Goal: Information Seeking & Learning: Learn about a topic

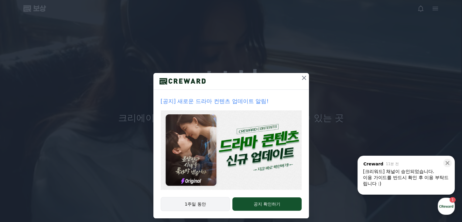
click at [197, 201] on font "1주일 동안" at bounding box center [195, 203] width 21 height 5
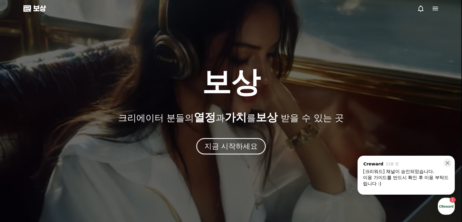
click at [421, 179] on div "이용 가이드를 반드시 확인 후 이용 부탁드립니다 :)" at bounding box center [406, 180] width 86 height 12
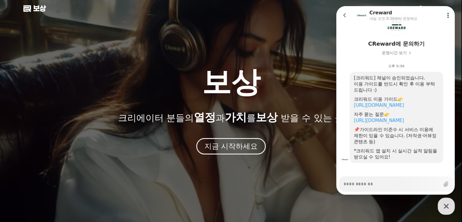
scroll to position [40, 0]
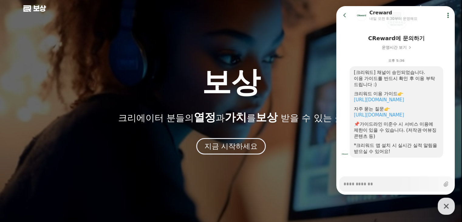
type textarea "*"
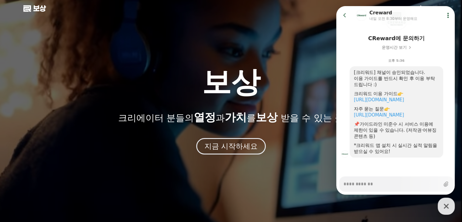
drag, startPoint x: 343, startPoint y: 16, endPoint x: 483, endPoint y: 36, distance: 140.9
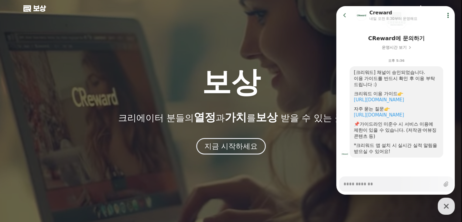
click at [343, 16] on icon at bounding box center [345, 15] width 6 height 6
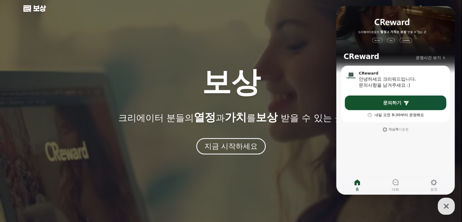
click at [235, 56] on div at bounding box center [231, 111] width 462 height 222
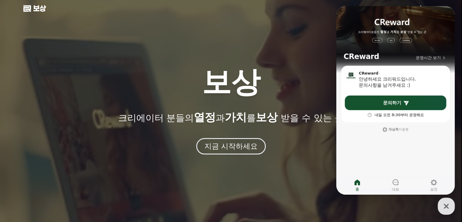
click at [441, 200] on div "button" at bounding box center [446, 206] width 17 height 17
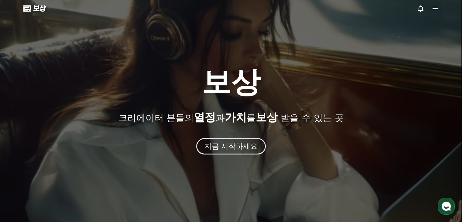
click at [434, 2] on div at bounding box center [231, 111] width 462 height 222
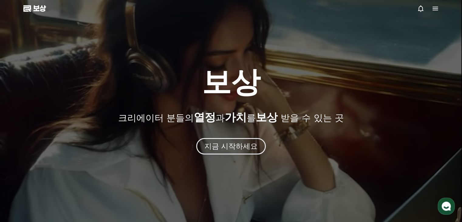
click at [435, 5] on icon at bounding box center [435, 8] width 7 height 7
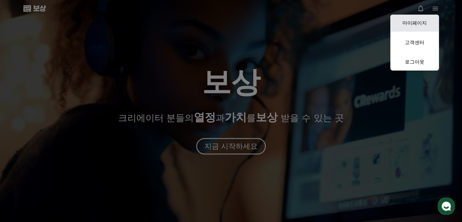
click at [421, 23] on font "마이페이지" at bounding box center [415, 23] width 24 height 6
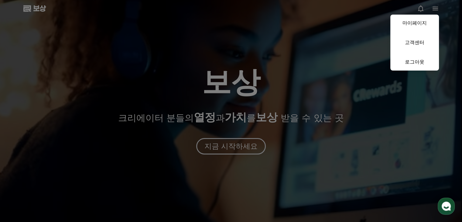
select select "**********"
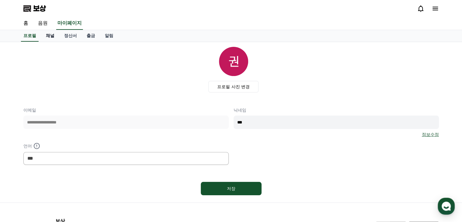
click at [55, 34] on link "채널" at bounding box center [50, 36] width 18 height 12
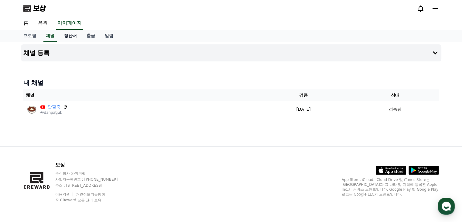
click at [73, 35] on font "정산서" at bounding box center [70, 35] width 13 height 5
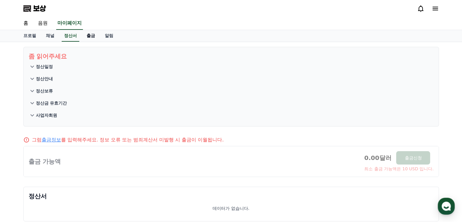
click at [92, 30] on link "출금" at bounding box center [91, 36] width 18 height 12
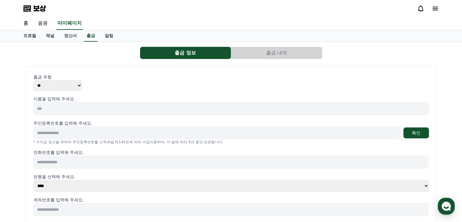
select select
click at [106, 37] on font "알림" at bounding box center [109, 35] width 9 height 5
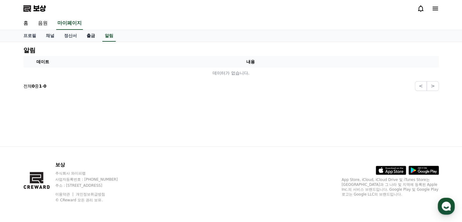
click at [92, 38] on link "출금" at bounding box center [91, 36] width 18 height 12
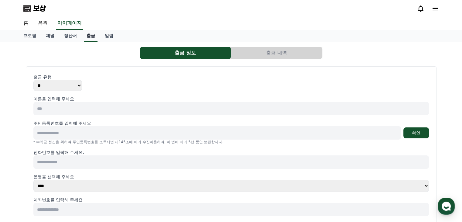
select select
click at [72, 90] on select "** ****" at bounding box center [57, 85] width 49 height 11
select select "********"
click at [33, 80] on select "** ****" at bounding box center [57, 85] width 49 height 11
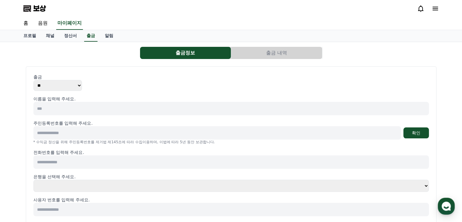
click at [63, 110] on input at bounding box center [231, 108] width 396 height 13
type input "***"
type input "**********"
click at [406, 133] on button "확인" at bounding box center [417, 132] width 26 height 11
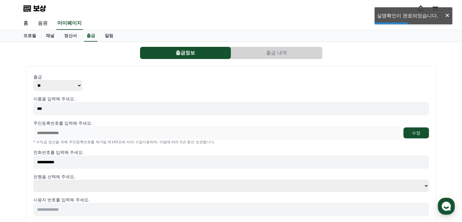
click at [66, 184] on select "**** **** **** **** **** **** **** ** ** ** ** **** ** **** *** *****" at bounding box center [231, 186] width 396 height 12
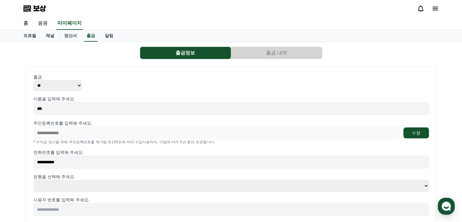
select select "********"
click at [33, 180] on select "**** **** **** **** **** **** **** ** ** ** ** **** ** **** *** *****" at bounding box center [231, 186] width 396 height 12
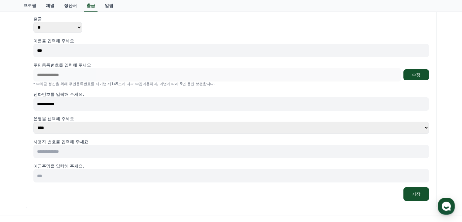
scroll to position [61, 0]
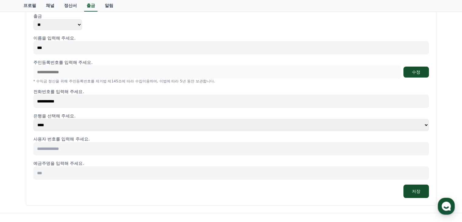
click at [69, 151] on input at bounding box center [231, 148] width 396 height 13
click at [78, 146] on input "**********" at bounding box center [231, 148] width 396 height 13
type input "**********"
click at [68, 175] on input at bounding box center [231, 172] width 396 height 13
type input "***"
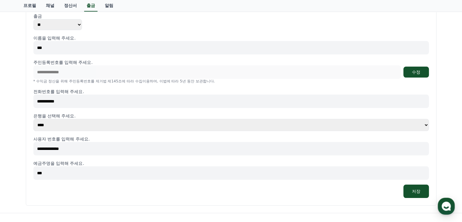
click at [44, 146] on input "**********" at bounding box center [231, 148] width 396 height 13
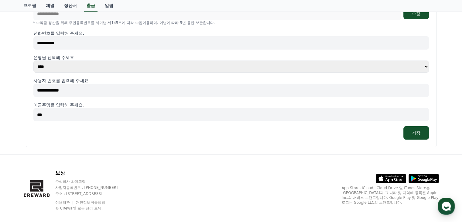
scroll to position [127, 0]
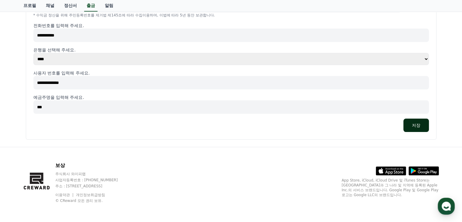
click at [419, 122] on font "저장" at bounding box center [416, 125] width 9 height 6
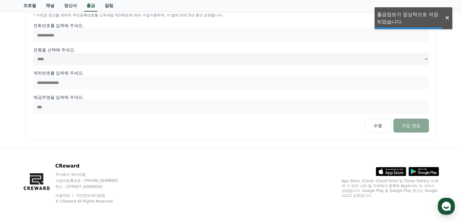
select select
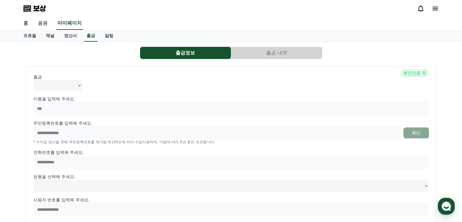
click at [417, 70] on font "본인인증 꼭" at bounding box center [415, 72] width 22 height 5
drag, startPoint x: 405, startPoint y: 73, endPoint x: 433, endPoint y: 72, distance: 28.6
click at [433, 72] on div "**********" at bounding box center [231, 166] width 411 height 201
click at [352, 76] on p "출금" at bounding box center [231, 77] width 396 height 6
click at [263, 54] on button "출금 내역" at bounding box center [276, 53] width 91 height 12
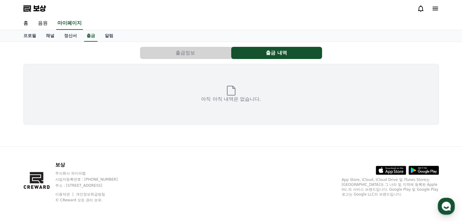
click at [204, 57] on button "출금정보" at bounding box center [185, 53] width 91 height 12
select select
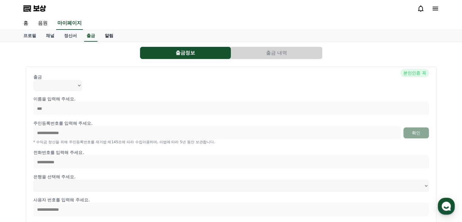
click at [105, 39] on link "알림" at bounding box center [109, 36] width 18 height 12
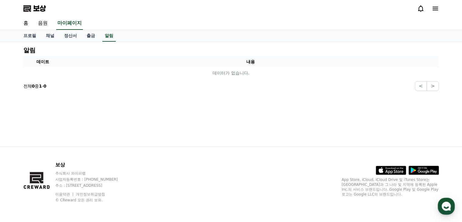
click at [43, 88] on font "-" at bounding box center [43, 86] width 2 height 5
click at [74, 37] on font "정산서" at bounding box center [70, 35] width 13 height 5
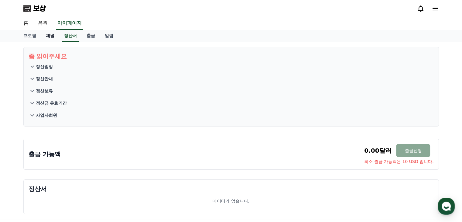
click at [52, 36] on font "채널" at bounding box center [50, 35] width 9 height 5
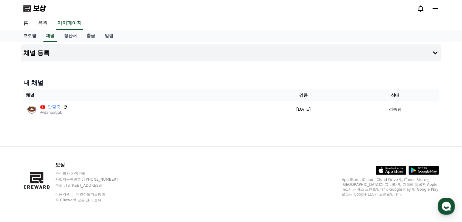
click at [30, 37] on font "프로필" at bounding box center [29, 35] width 13 height 5
select select "**********"
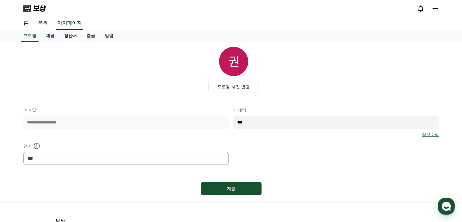
click at [67, 35] on font "정산서" at bounding box center [70, 35] width 13 height 5
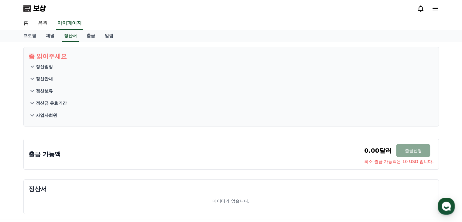
click at [52, 68] on font "정산일정" at bounding box center [44, 66] width 17 height 5
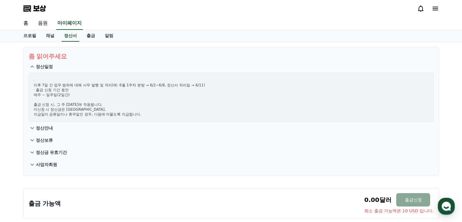
drag, startPoint x: 118, startPoint y: 85, endPoint x: 151, endPoint y: 92, distance: 33.8
click at [150, 89] on p "· 이후 7일 간 업무 범위에 대해 사무 발행 및 처리(예: 6월 1주차 분량 → 6/2~6/8, 정산서 처리일 → 6/11) · 출금 신청 …" at bounding box center [231, 97] width 395 height 39
click at [153, 96] on p "· 이후 7일 간 업무 범위에 대해 사무 발행 및 처리(예: 6월 1주차 분량 → 6/2~6/8, 정산서 처리일 → 6/11) · 출금 신청 …" at bounding box center [231, 97] width 395 height 39
drag, startPoint x: 151, startPoint y: 86, endPoint x: 162, endPoint y: 86, distance: 10.3
click at [160, 86] on font "이후 7일 간 업무 범위에 대해 사무 발행 및 처리(예: 6월 1주차 분량 → 6/2~6/8, 정산서 처리일 → 6/11)" at bounding box center [120, 85] width 172 height 4
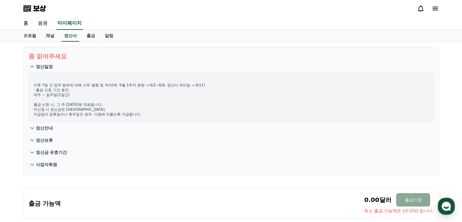
click at [163, 87] on p "· 이후 7일 간 업무 범위에 대해 사무 발행 및 처리(예: 6월 1주차 분량 → 6/2~6/8, 정산서 처리일 → 6/11) · 출금 신청 …" at bounding box center [231, 97] width 395 height 39
drag, startPoint x: 167, startPoint y: 84, endPoint x: 204, endPoint y: 84, distance: 36.5
click at [204, 84] on p "· 이후 7일 간 업무 범위에 대해 사무 발행 및 처리(예: 6월 1주차 분량 → 6/2~6/8, 정산서 처리일 → 6/11) · 출금 신청 …" at bounding box center [231, 97] width 395 height 39
click at [199, 91] on p "· 이후 7일 간 업무 범위에 대해 사무 발행 및 처리(예: 6월 1주차 분량 → 6/2~6/8, 정산서 처리일 → 6/11) · 출금 신청 …" at bounding box center [231, 97] width 395 height 39
drag, startPoint x: 43, startPoint y: 95, endPoint x: 68, endPoint y: 95, distance: 25.2
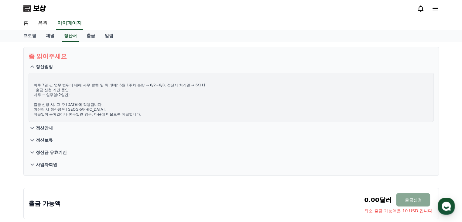
click at [68, 95] on font "매주 ~ 일주일(2일간)" at bounding box center [52, 95] width 36 height 4
click at [67, 102] on font "출금 신청 시, 그 주 [DATE]에 적용됩니다." at bounding box center [68, 104] width 69 height 4
drag, startPoint x: 38, startPoint y: 103, endPoint x: 100, endPoint y: 106, distance: 62.1
click at [98, 106] on font "출금 신청 시, 그 주 [DATE]에 적용됩니다." at bounding box center [68, 104] width 69 height 4
click at [100, 107] on p "· 이후 7일 간 업무 범위에 대해 사무 발행 및 처리(예: 6월 1주차 분량 → 6/2~6/8, 정산서 처리일 → 6/11) · 출금 신청 …" at bounding box center [231, 97] width 395 height 39
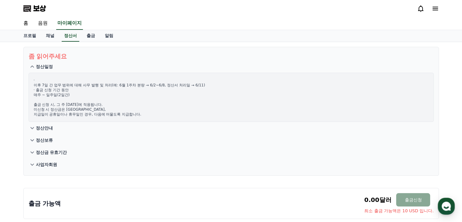
click at [49, 54] on font "좀 읽어주세요" at bounding box center [48, 56] width 39 height 7
click at [44, 65] on font "정산일정" at bounding box center [44, 66] width 17 height 5
click at [45, 67] on font "정산일정" at bounding box center [44, 66] width 17 height 5
click at [44, 67] on font "정산일정" at bounding box center [44, 66] width 17 height 5
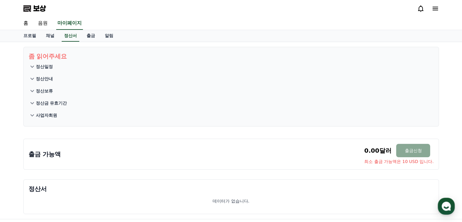
click at [55, 65] on button "정산일정" at bounding box center [231, 66] width 405 height 12
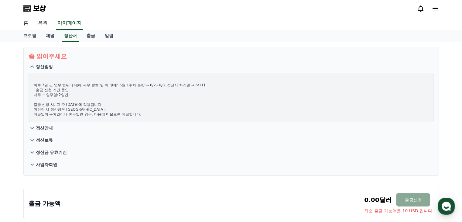
drag, startPoint x: 36, startPoint y: 87, endPoint x: 136, endPoint y: 110, distance: 101.9
click at [135, 110] on p "· 이후 7일 간 업무 범위에 대해 사무 발행 및 처리(예: 6월 1주차 분량 → 6/2~6/8, 정산서 처리일 → 6/11) · 출금 신청 …" at bounding box center [231, 97] width 395 height 39
click at [145, 112] on p "· 이후 7일 간 업무 범위에 대해 사무 발행 및 처리(예: 6월 1주차 분량 → 6/2~6/8, 정산서 처리일 → 6/11) · 출금 신청 …" at bounding box center [231, 97] width 395 height 39
click at [43, 69] on p "정산일정" at bounding box center [44, 67] width 17 height 6
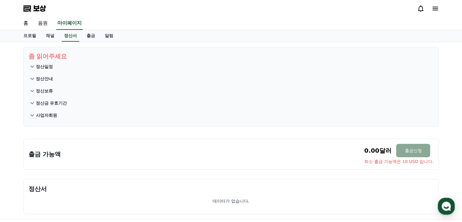
click at [43, 79] on font "정산안내" at bounding box center [44, 78] width 17 height 5
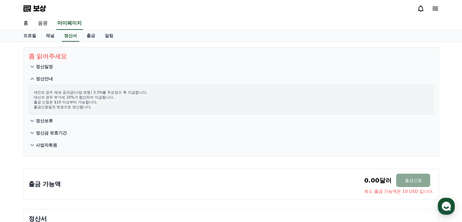
drag, startPoint x: 33, startPoint y: 91, endPoint x: 149, endPoint y: 96, distance: 115.9
click at [149, 96] on p "개인의 경우 제세 공과금(사업 변동) 3.3%를 주요징수 후 지급합니다. 대신의 경우 부가세 10%가 합산되어 지급됩니다. 출금 신청은 $10…" at bounding box center [231, 99] width 395 height 19
click at [137, 102] on p "개인의 경우 제세 공과금(사업 변동) 3.3%를 주요징수 후 지급합니다. 대신의 경우 부가세 10%가 합산되어 지급됩니다. 출금 신청은 $10…" at bounding box center [231, 99] width 395 height 19
drag, startPoint x: 34, startPoint y: 95, endPoint x: 129, endPoint y: 102, distance: 94.5
click at [128, 102] on div "개인의 경우 제세 공과금(사업 변동) 3.3%를 주요징수 후 지급합니다. 대신의 경우 부가세 10%가 합산되어 지급됩니다. 출금 신청은 $10…" at bounding box center [231, 100] width 405 height 30
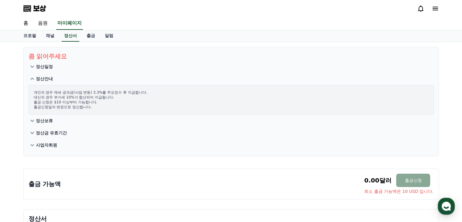
click at [128, 103] on p "개인의 경우 제세 공과금(사업 변동) 3.3%를 주요징수 후 지급합니다. 대신의 경우 부가세 10%가 합산되어 지급됩니다. 출금 신청은 $10…" at bounding box center [231, 99] width 395 height 19
drag, startPoint x: 31, startPoint y: 90, endPoint x: 153, endPoint y: 91, distance: 122.2
click at [152, 91] on div "개인의 경우 제세 공과금(사업 변동) 3.3%를 주요징수 후 지급합니다. 대신의 경우 부가세 10%가 합산되어 지급됩니다. 출금 신청은 $10…" at bounding box center [231, 100] width 405 height 30
drag, startPoint x: 128, startPoint y: 102, endPoint x: 82, endPoint y: 105, distance: 45.7
click at [128, 102] on p "개인의 경우 제세 공과금(사업 변동) 3.3%를 주요징수 후 지급합니다. 대신의 경우 부가세 10%가 합산되어 지급됩니다. 출금 신청은 $10…" at bounding box center [231, 99] width 395 height 19
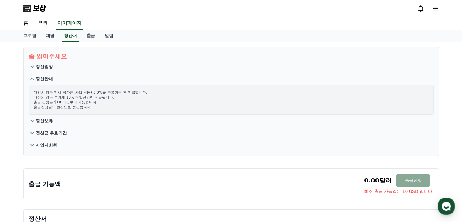
click at [42, 76] on font "정산안내" at bounding box center [44, 78] width 17 height 5
click at [45, 118] on font "정산보류" at bounding box center [44, 120] width 17 height 5
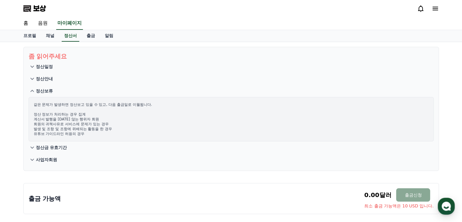
click at [38, 92] on font "정산보류" at bounding box center [44, 90] width 17 height 5
click at [44, 141] on button "정산금 유효기간" at bounding box center [231, 147] width 405 height 12
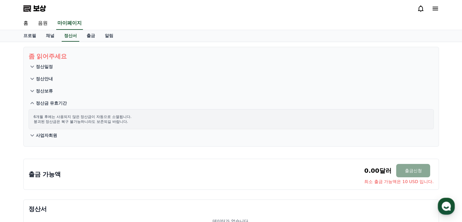
click at [45, 105] on font "정산금 유효기간" at bounding box center [51, 103] width 31 height 5
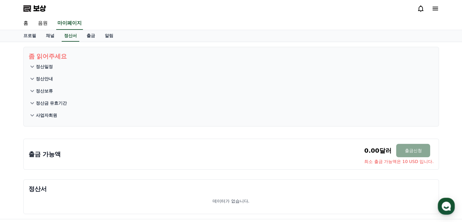
click at [44, 117] on font "사업자회원" at bounding box center [46, 115] width 21 height 5
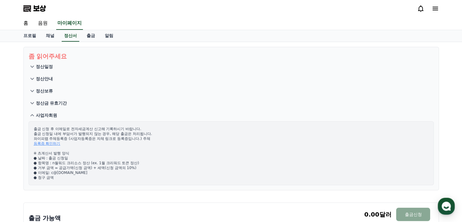
click at [45, 116] on font "사업자회원" at bounding box center [46, 115] width 21 height 5
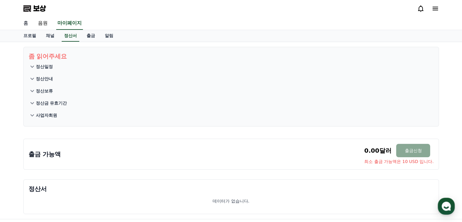
click at [24, 22] on font "홈" at bounding box center [25, 23] width 5 height 6
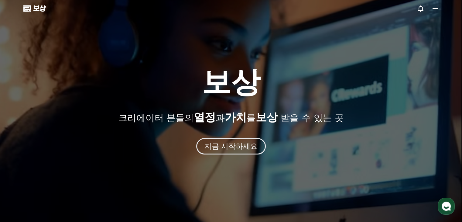
click at [437, 5] on icon at bounding box center [435, 8] width 7 height 7
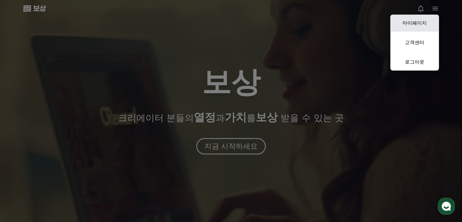
click at [419, 26] on font "마이페이지" at bounding box center [415, 23] width 24 height 6
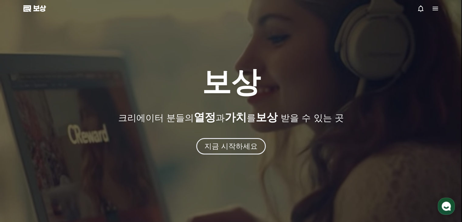
select select "**********"
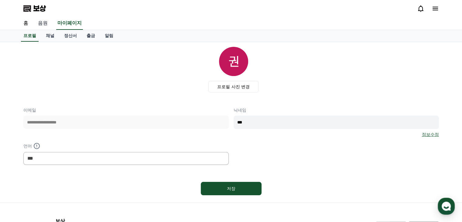
click at [45, 26] on font "음원" at bounding box center [43, 23] width 10 height 6
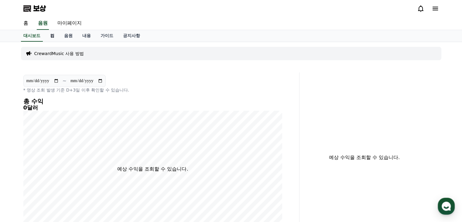
click at [51, 35] on font "컴" at bounding box center [52, 35] width 4 height 5
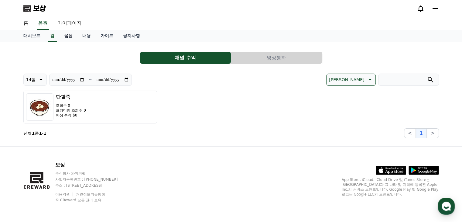
click at [64, 36] on font "음원" at bounding box center [68, 35] width 9 height 5
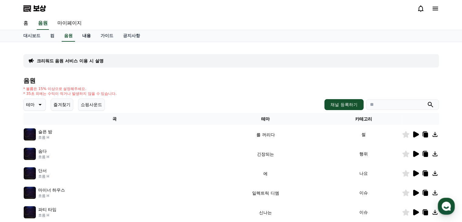
click at [87, 37] on font "내용" at bounding box center [86, 35] width 9 height 5
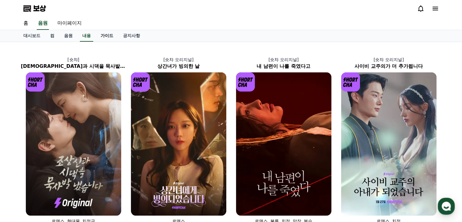
click at [102, 37] on font "가이드" at bounding box center [107, 35] width 13 height 5
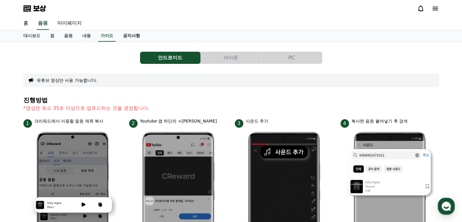
click at [129, 36] on font "공지사항" at bounding box center [131, 35] width 17 height 5
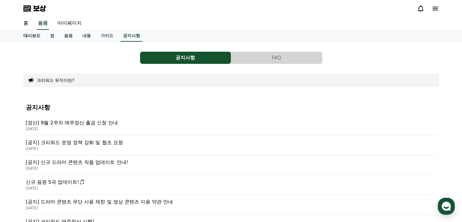
click at [41, 36] on link "대시보드" at bounding box center [32, 36] width 27 height 12
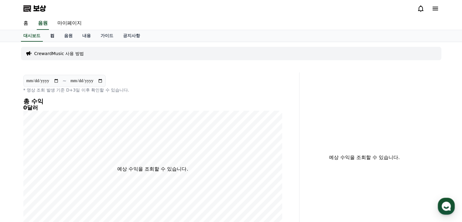
click at [53, 36] on font "컴" at bounding box center [52, 35] width 4 height 5
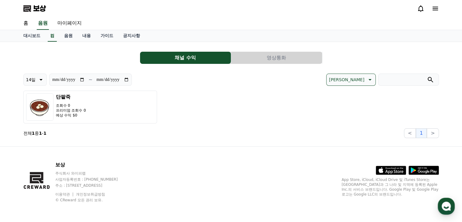
click at [295, 61] on button "영상통화" at bounding box center [276, 58] width 91 height 12
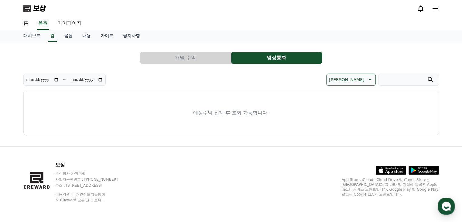
click at [202, 63] on button "채널 수익" at bounding box center [185, 58] width 91 height 12
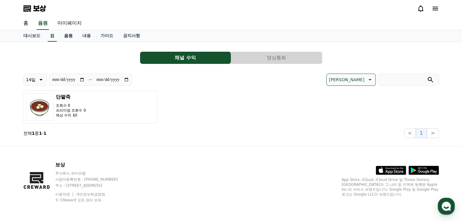
click at [65, 37] on font "음원" at bounding box center [68, 35] width 9 height 5
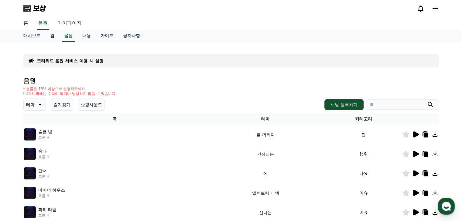
click at [51, 38] on font "컴" at bounding box center [52, 35] width 4 height 5
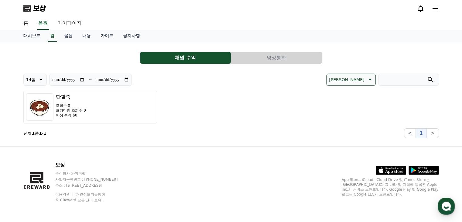
click at [32, 36] on font "대시보드" at bounding box center [31, 35] width 17 height 5
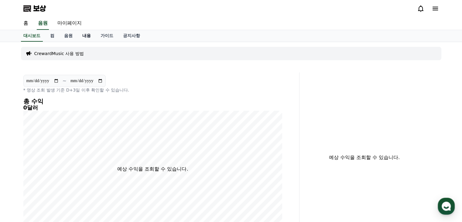
click at [85, 36] on font "내용" at bounding box center [86, 35] width 9 height 5
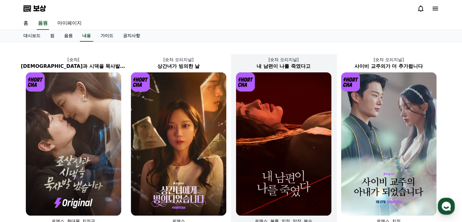
click at [253, 162] on img at bounding box center [283, 143] width 95 height 143
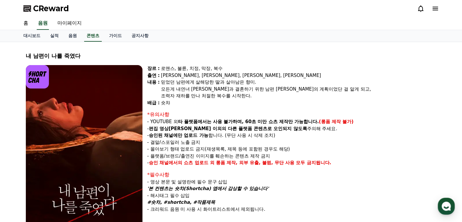
click at [43, 6] on span "CReward" at bounding box center [51, 9] width 36 height 10
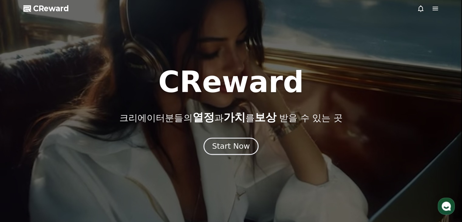
click at [235, 148] on div "Start Now" at bounding box center [231, 146] width 38 height 10
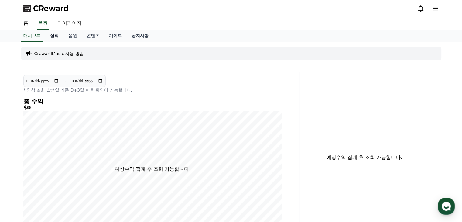
click at [54, 37] on link "실적" at bounding box center [54, 36] width 18 height 12
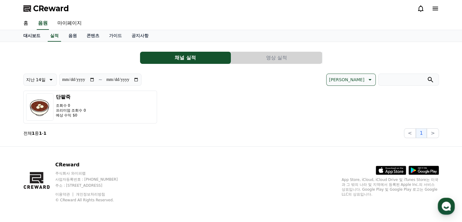
click at [36, 37] on link "대시보드" at bounding box center [32, 36] width 27 height 12
